Goal: Task Accomplishment & Management: Use online tool/utility

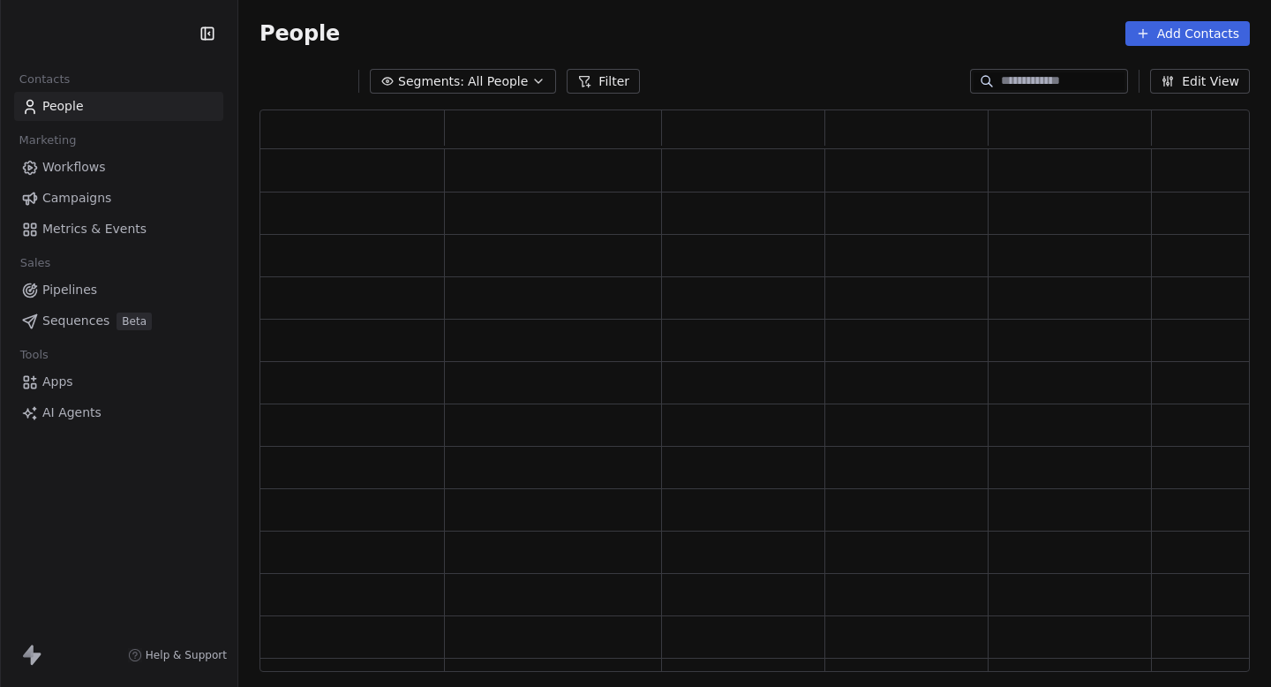
scroll to position [562, 991]
drag, startPoint x: 263, startPoint y: 36, endPoint x: 362, endPoint y: 36, distance: 98.9
click at [362, 36] on div "People Settings Add Contacts" at bounding box center [755, 33] width 991 height 25
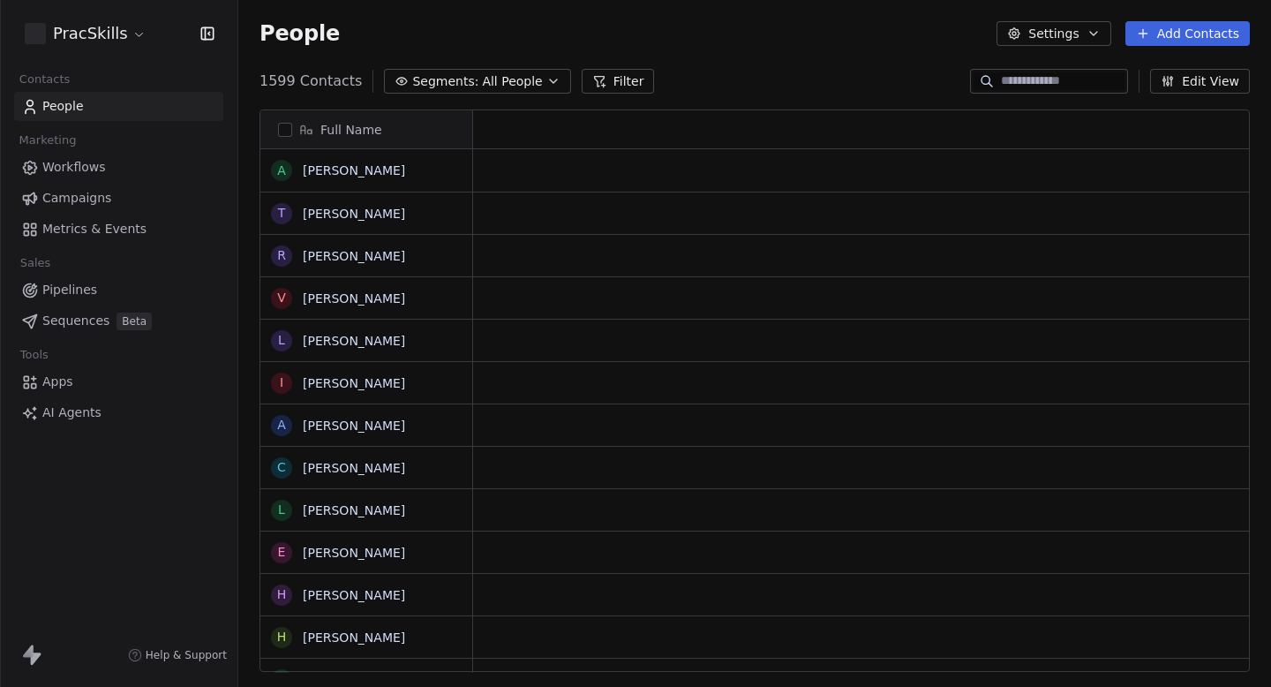
scroll to position [605, 1033]
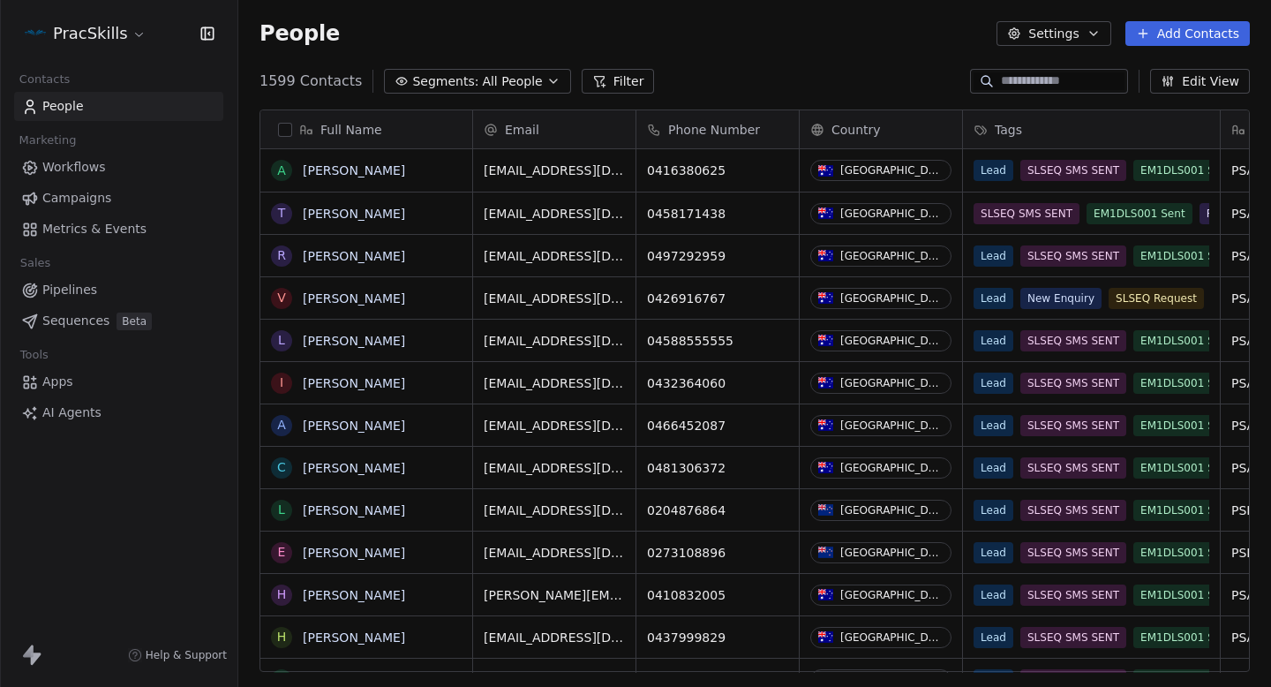
click at [76, 212] on link "Campaigns" at bounding box center [118, 198] width 209 height 29
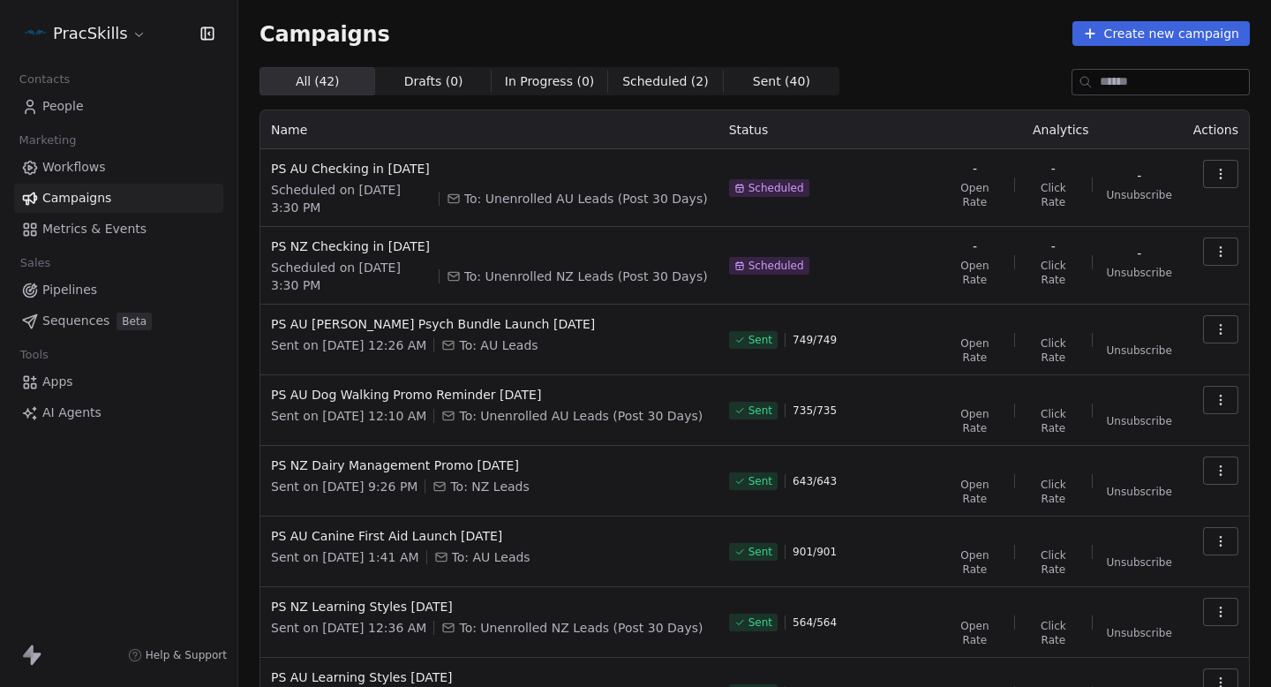
click at [84, 28] on html "PracSkills Contacts People Marketing Workflows Campaigns Metrics & Events Sales…" at bounding box center [635, 343] width 1271 height 687
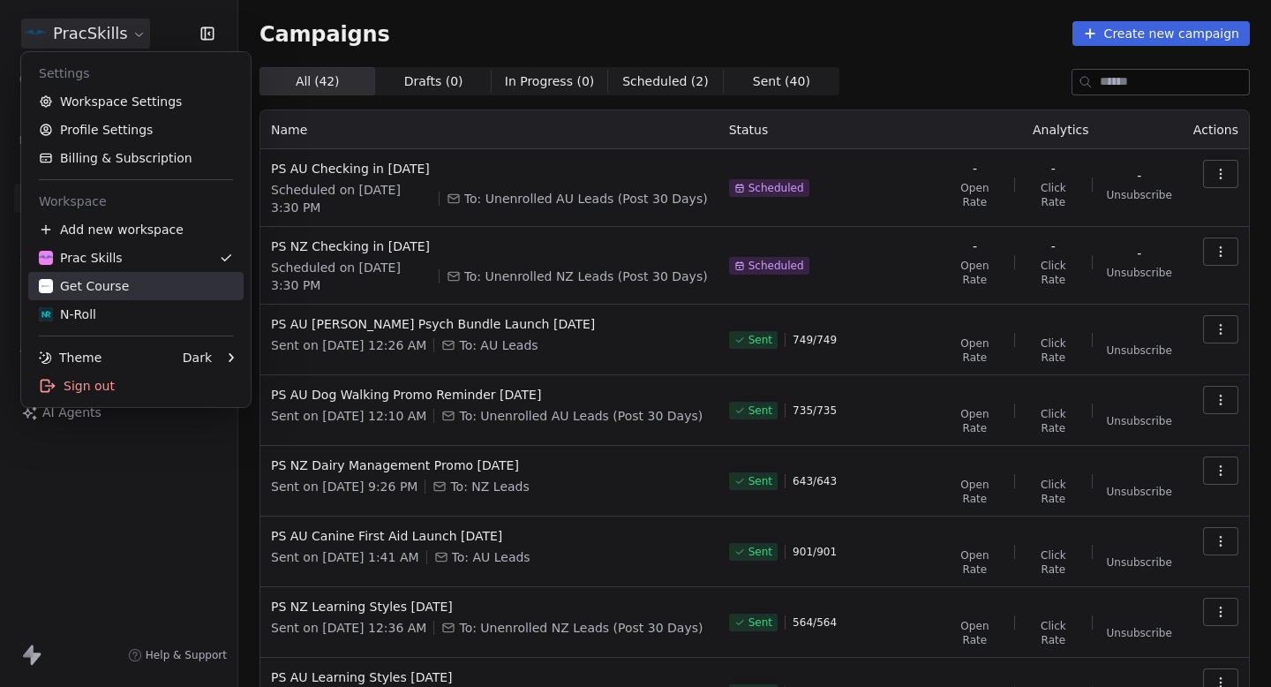
click at [144, 293] on div "Get Course" at bounding box center [136, 286] width 194 height 18
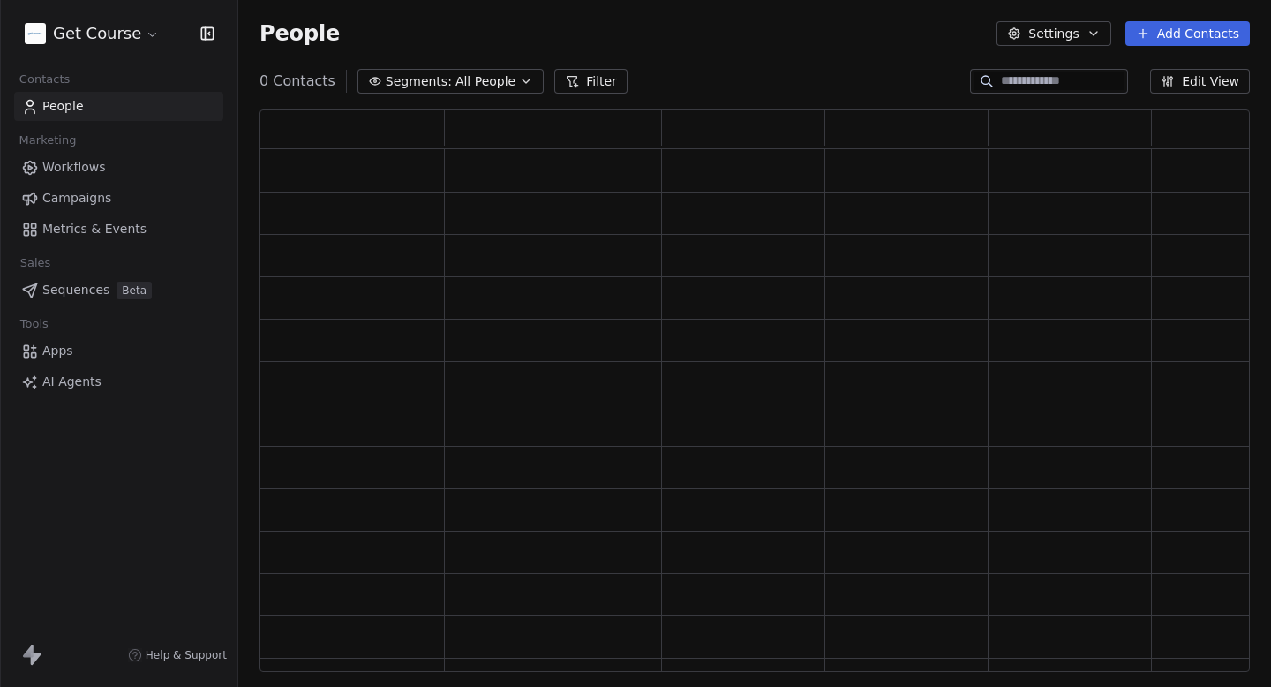
scroll to position [562, 991]
click at [79, 204] on span "Campaigns" at bounding box center [76, 198] width 69 height 19
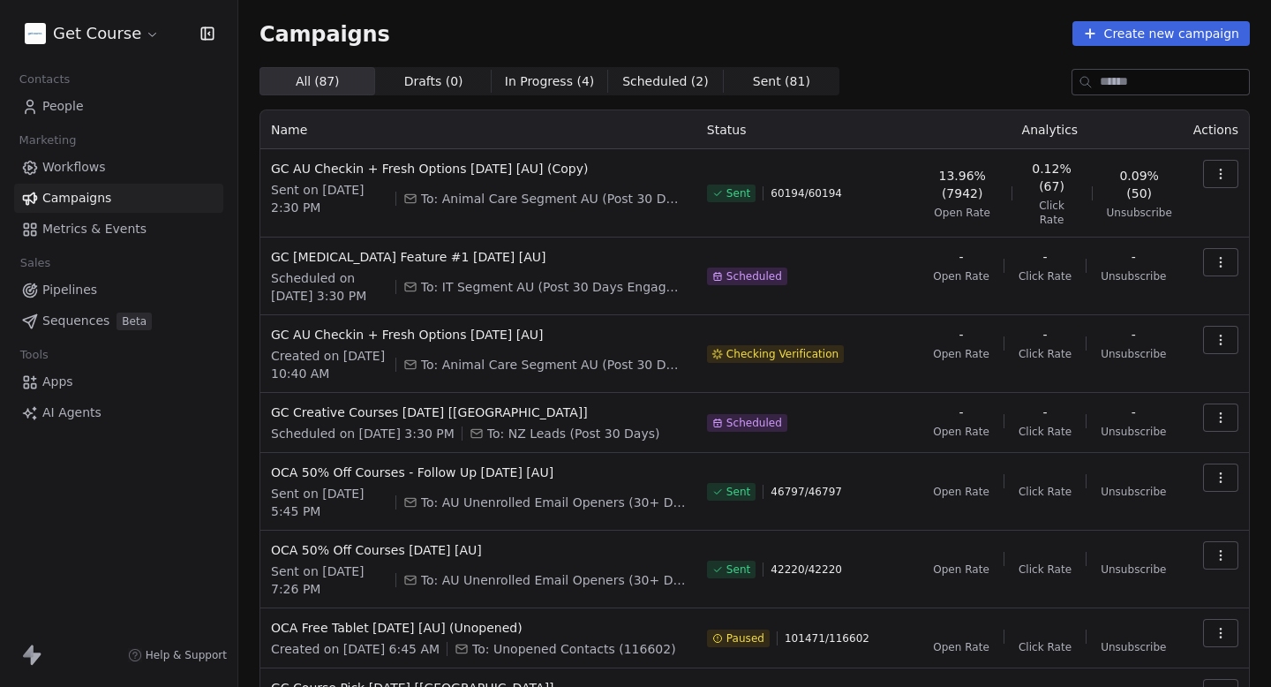
click at [1215, 333] on icon "button" at bounding box center [1221, 340] width 14 height 14
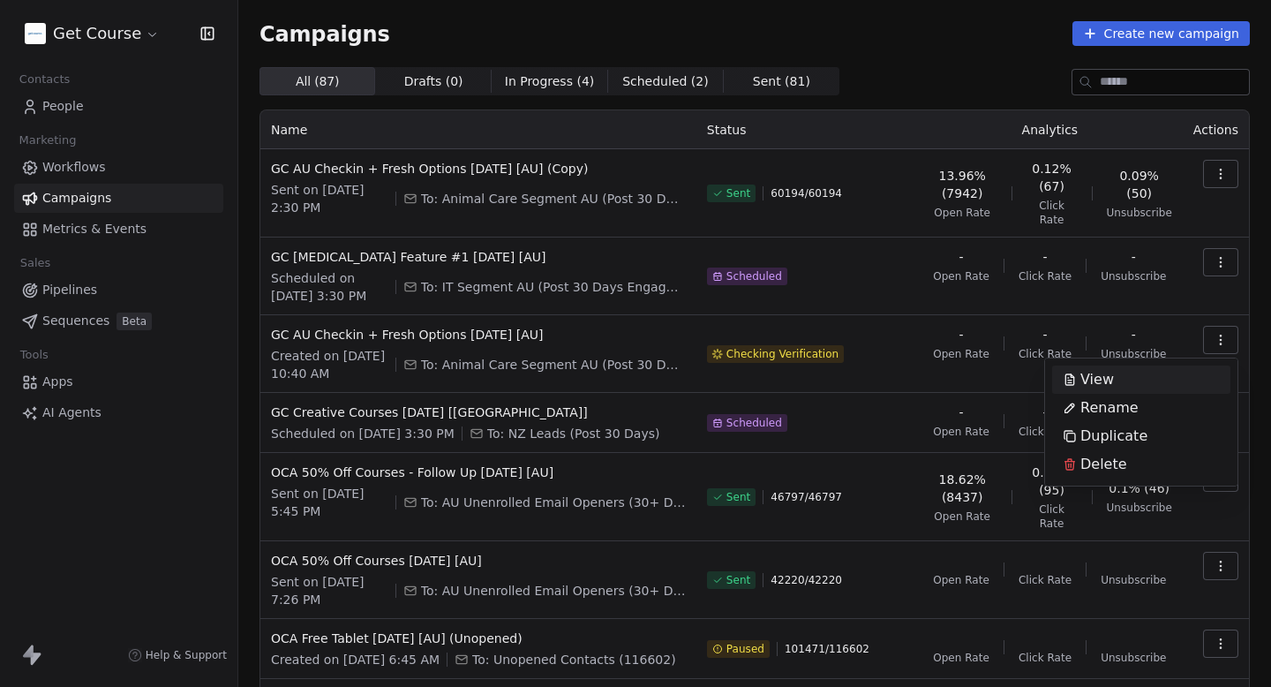
click at [1112, 381] on div "View" at bounding box center [1088, 379] width 72 height 28
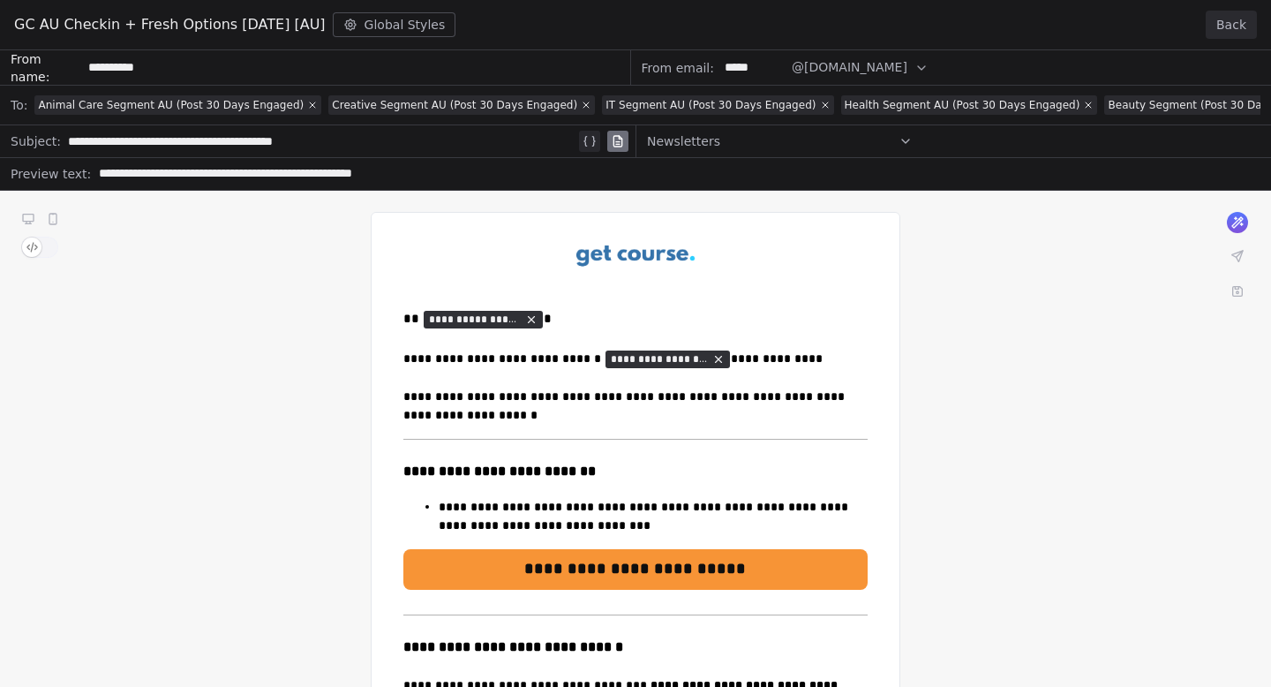
drag, startPoint x: 10, startPoint y: 23, endPoint x: 335, endPoint y: 28, distance: 325.8
click at [335, 28] on div "GC AU Checkin + Fresh Options [DATE] [AU] Global Styles Back" at bounding box center [635, 25] width 1271 height 50
copy span "GC AU Checkin + Fresh Options [DATE] [AU]"
